Goal: Task Accomplishment & Management: Complete application form

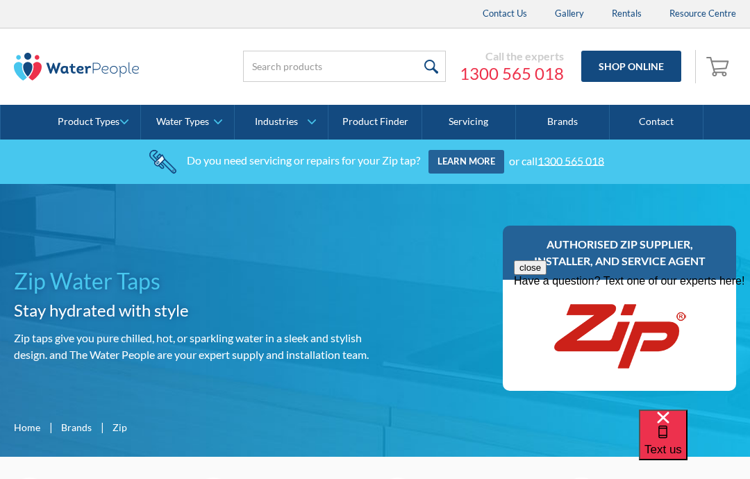
click at [491, 119] on link "Servicing" at bounding box center [469, 122] width 94 height 35
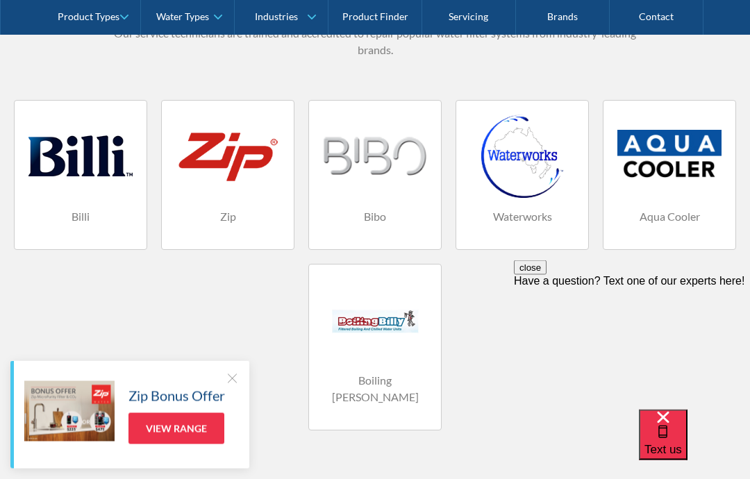
scroll to position [1009, 0]
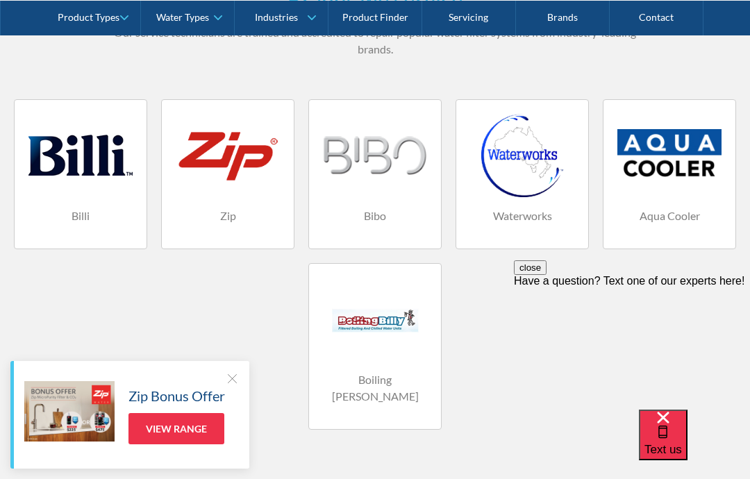
click at [693, 288] on div "Have a question? Text one of our experts here!" at bounding box center [632, 281] width 236 height 13
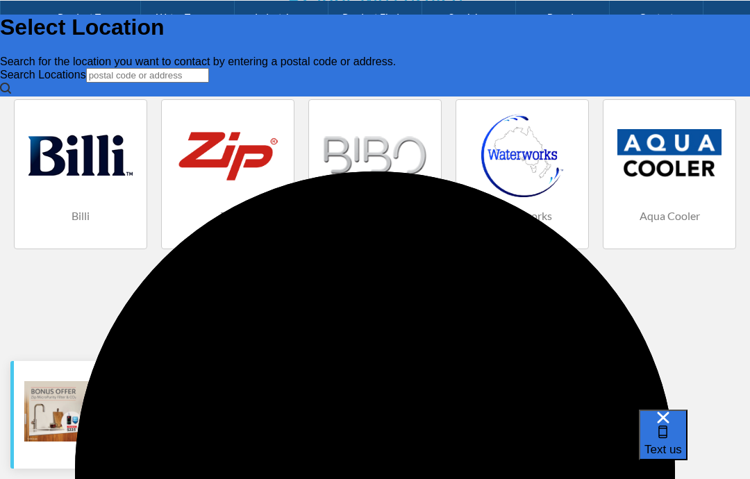
scroll to position [0, 0]
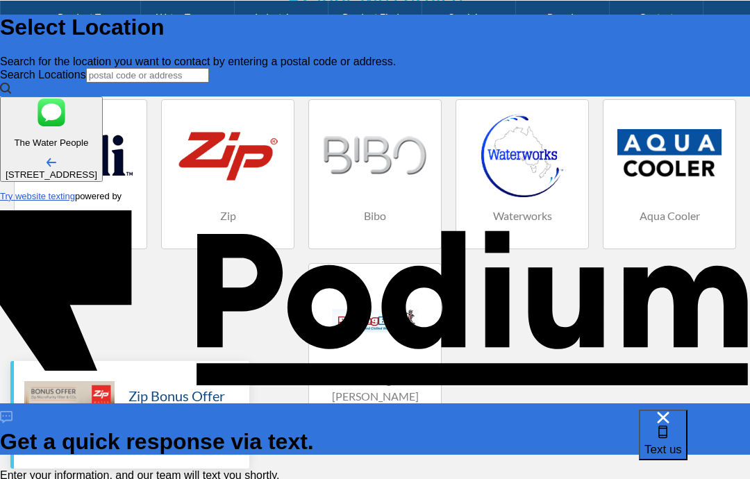
click at [682, 451] on div "Text us" at bounding box center [664, 435] width 38 height 47
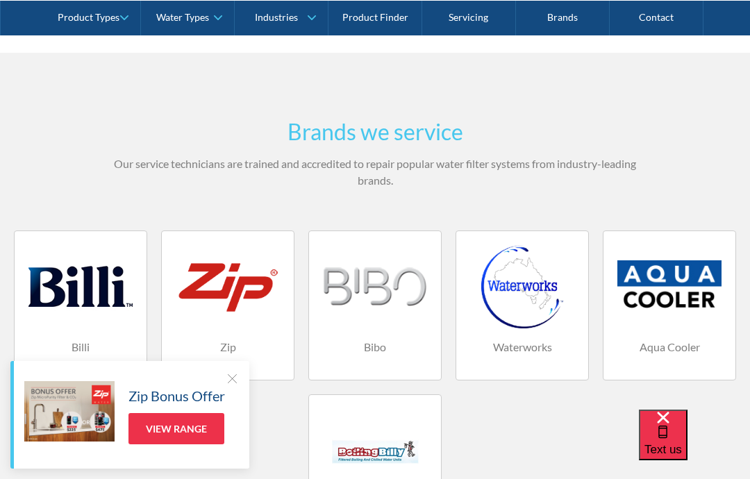
scroll to position [877, 0]
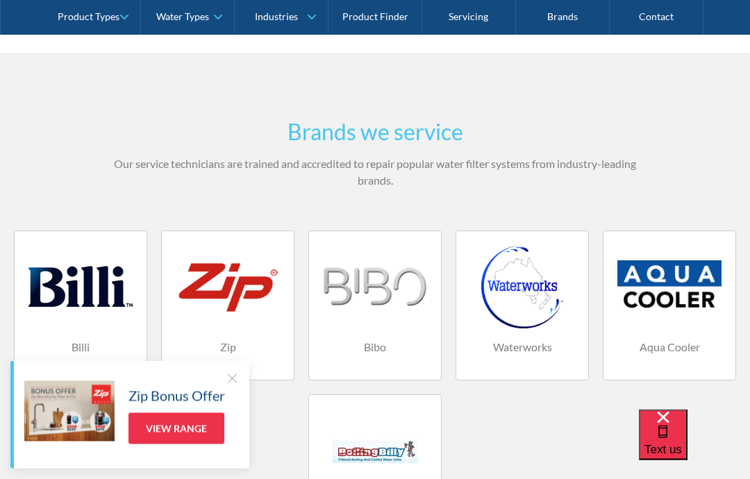
click at [670, 17] on link "Contact" at bounding box center [657, 17] width 94 height 35
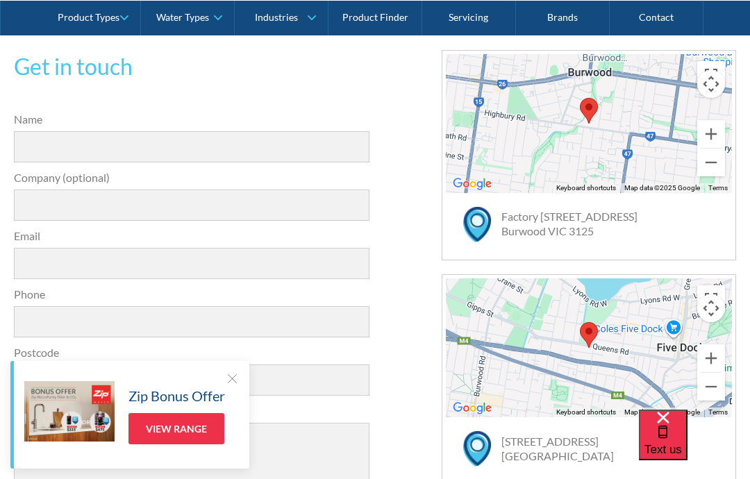
scroll to position [421, 0]
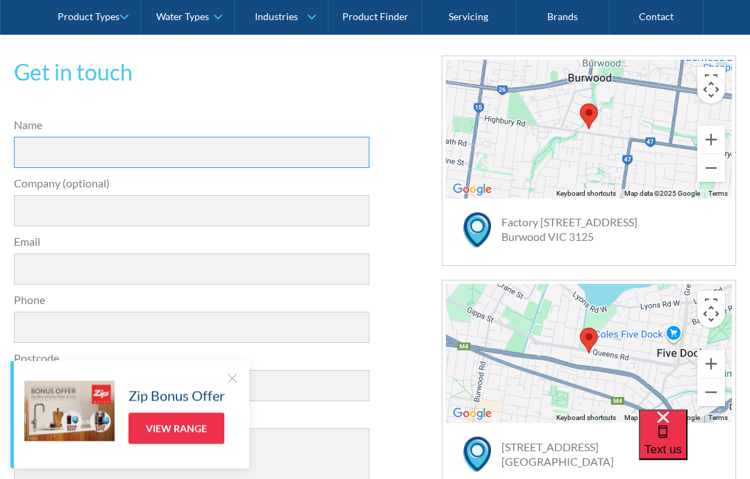
click at [110, 159] on input "Name" at bounding box center [192, 153] width 356 height 31
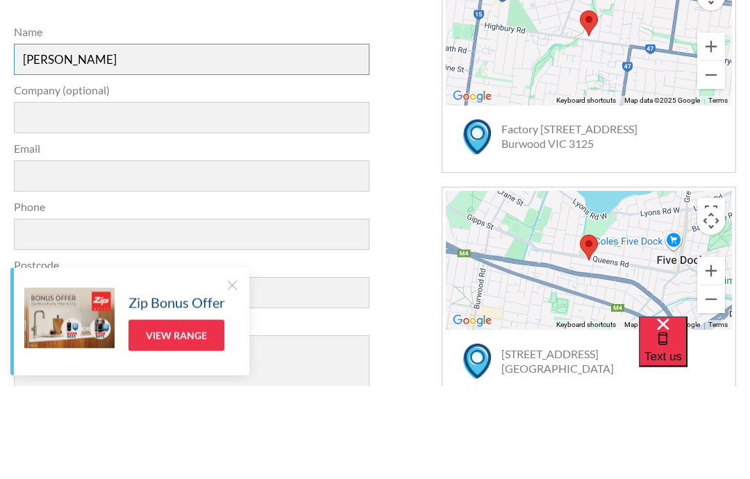
type input "Linda"
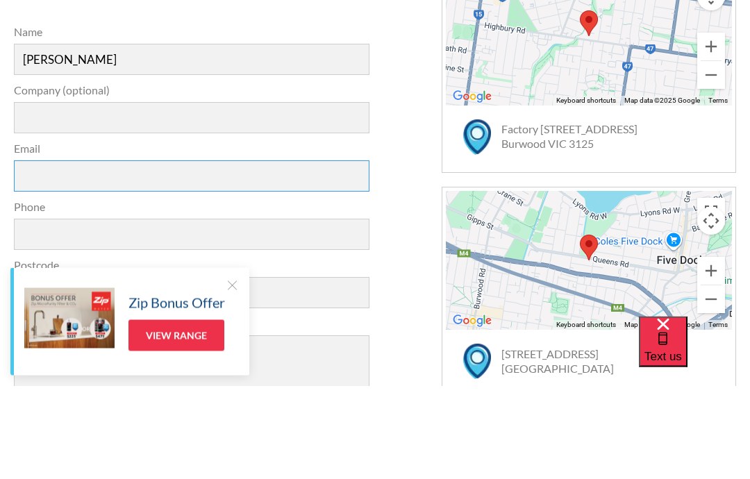
click at [176, 254] on input "Email" at bounding box center [192, 269] width 356 height 31
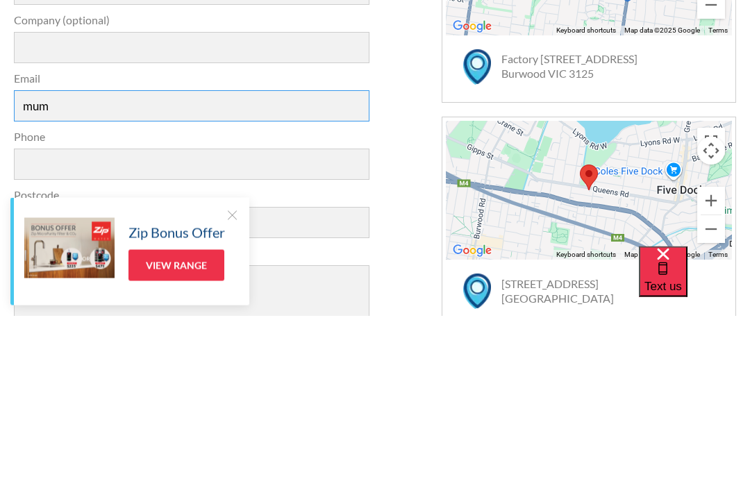
type input "mumthehippy@hotmail.com"
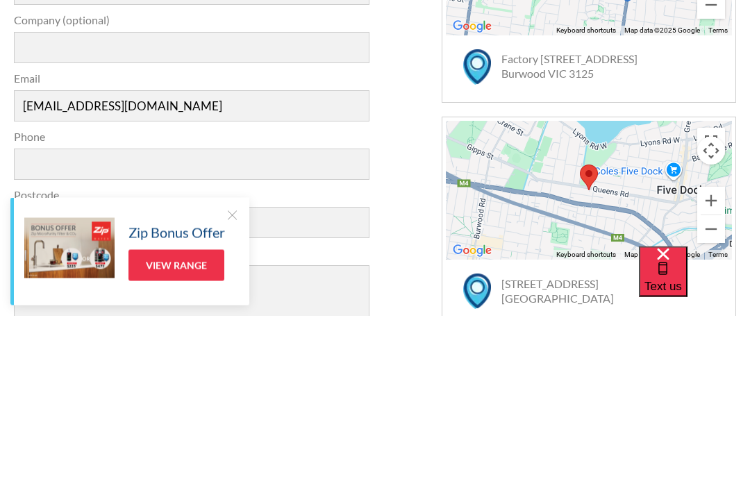
scroll to position [585, 0]
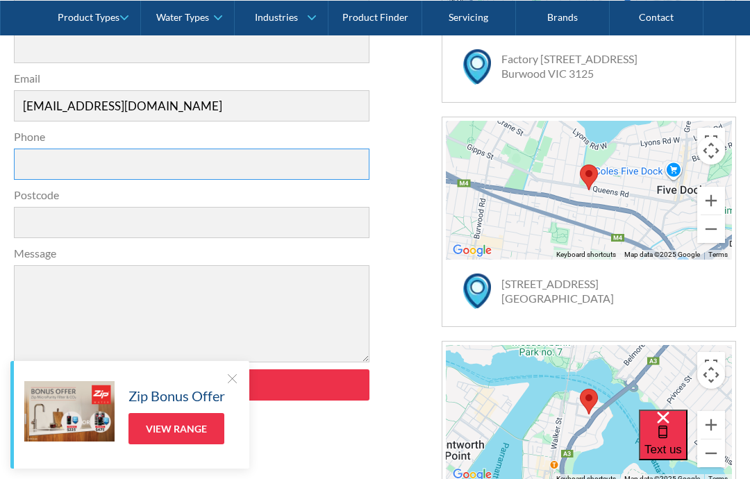
click at [183, 169] on input "Phone" at bounding box center [192, 164] width 356 height 31
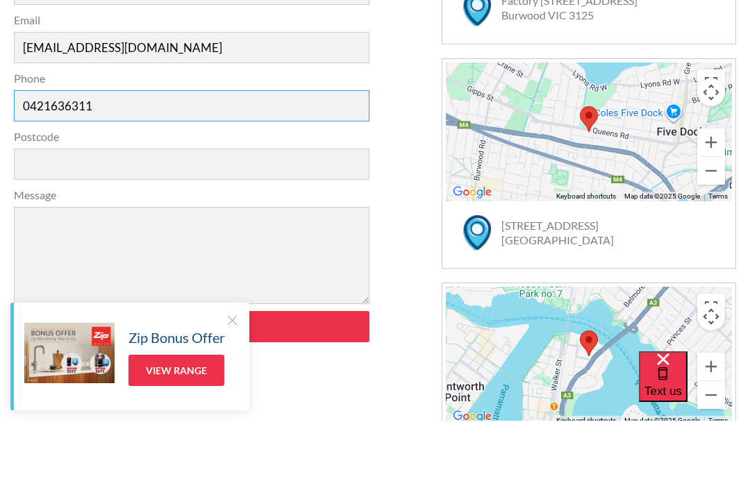
type input "0421636311"
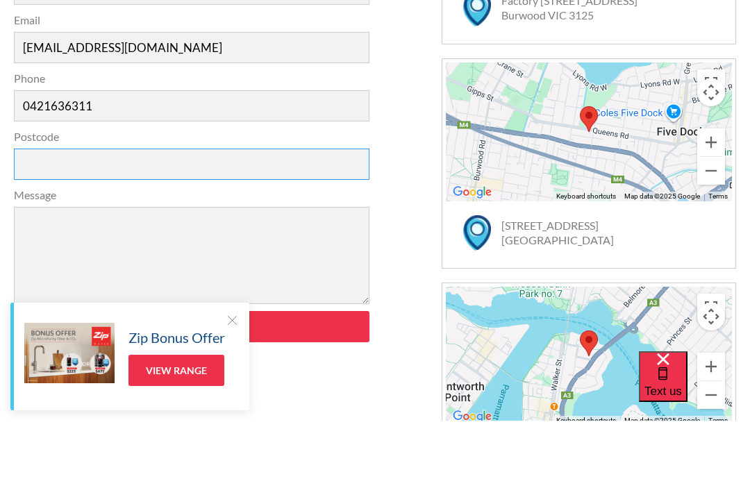
click at [251, 207] on input "Postcode" at bounding box center [192, 222] width 356 height 31
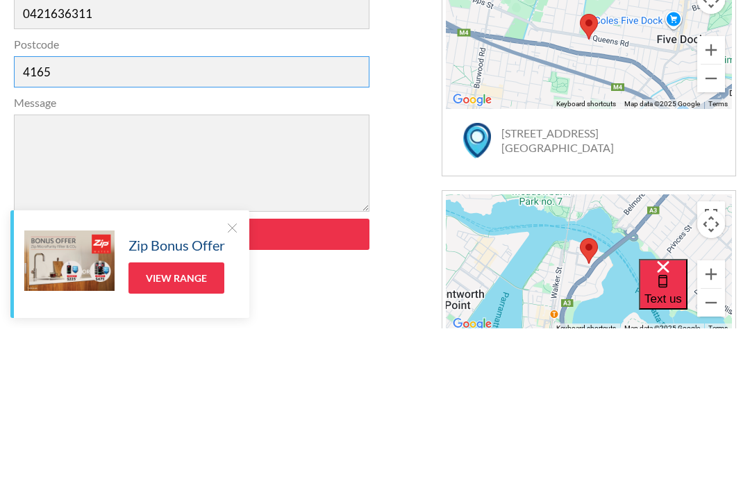
type input "4165"
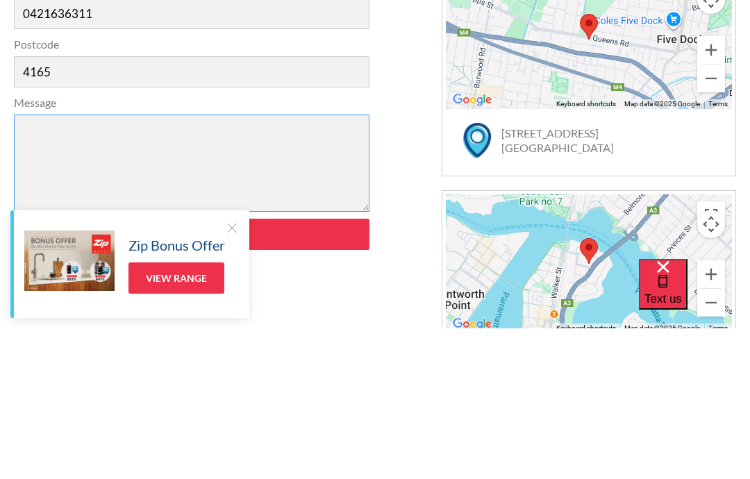
click at [140, 265] on textarea "Message" at bounding box center [192, 313] width 356 height 97
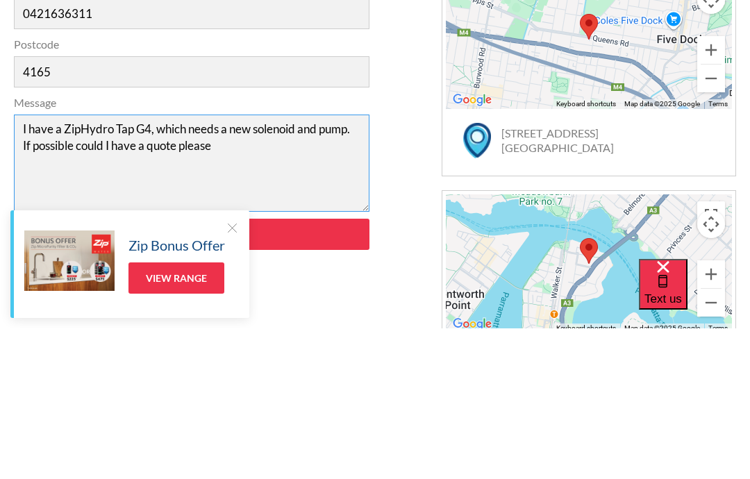
type textarea "I have a ZipHydro Tap G4, which needs a new solenoid and pump. If possible coul…"
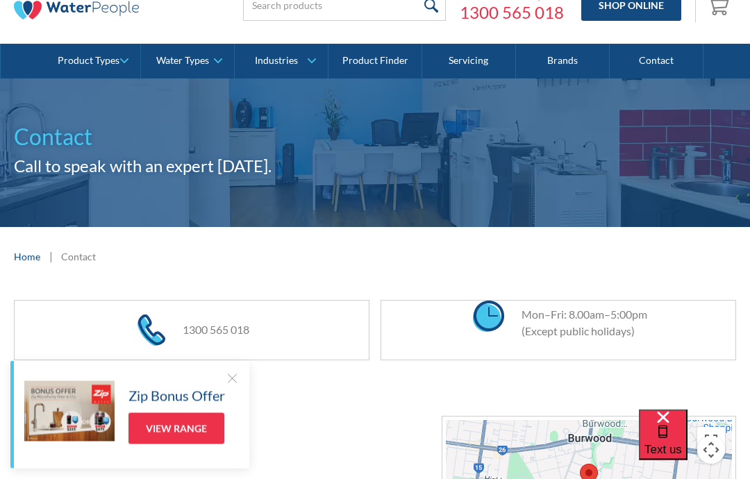
scroll to position [0, 0]
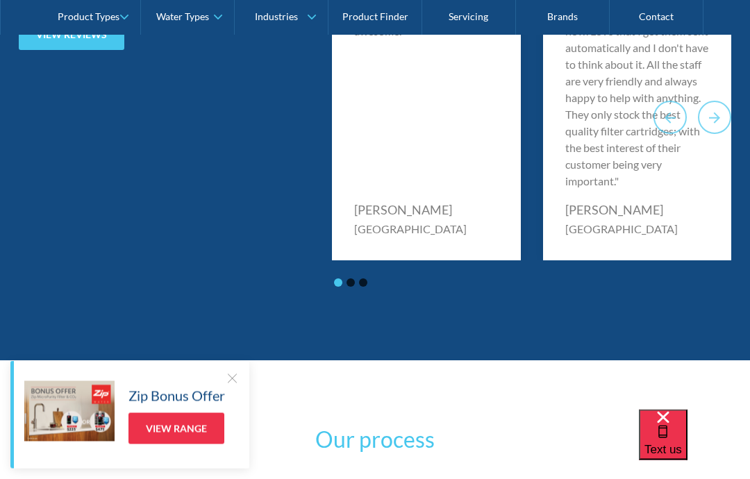
scroll to position [2944, 0]
